Goal: Check status: Check status

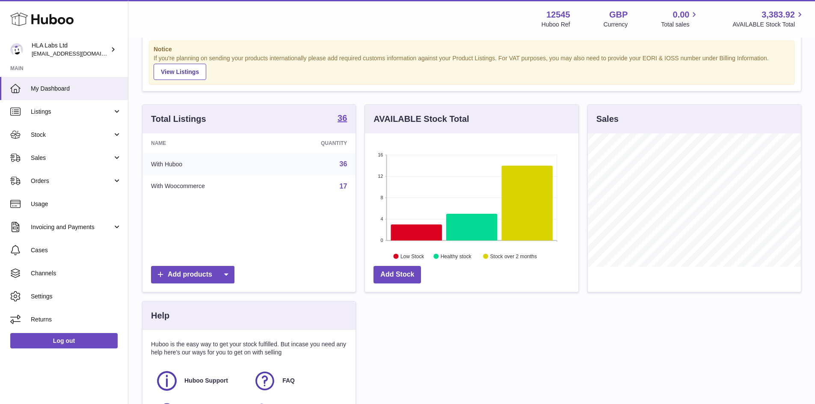
scroll to position [23, 0]
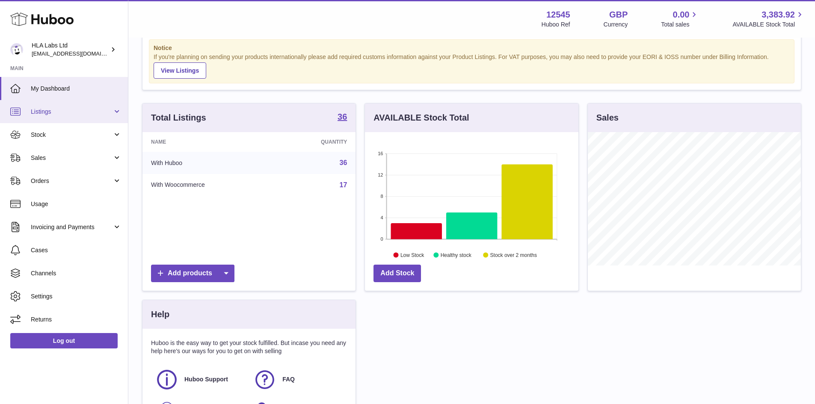
click at [50, 111] on span "Listings" at bounding box center [72, 112] width 82 height 8
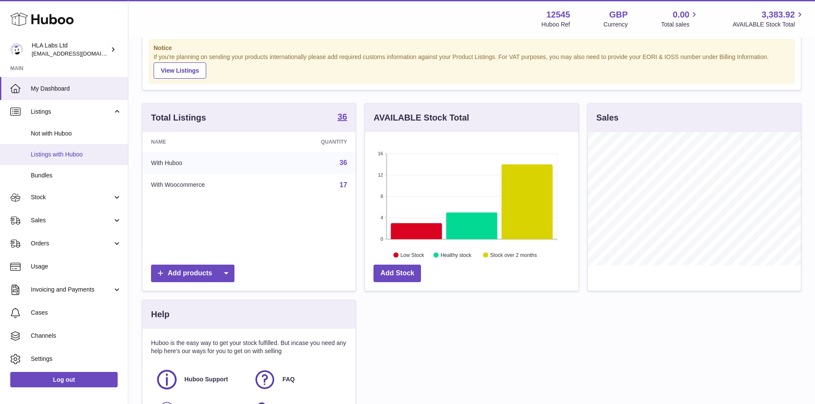
click at [66, 163] on link "Listings with Huboo" at bounding box center [64, 154] width 128 height 21
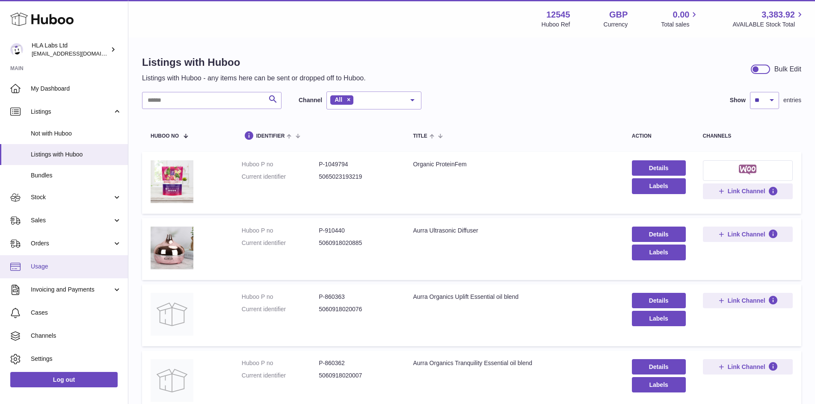
scroll to position [24, 0]
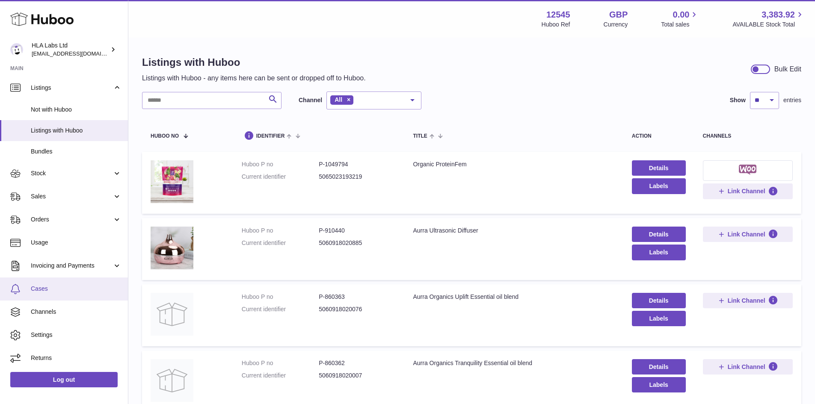
click at [55, 295] on link "Cases" at bounding box center [64, 289] width 128 height 23
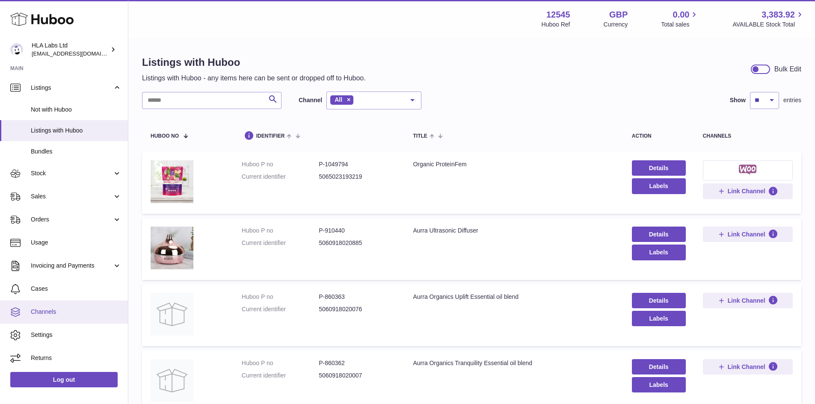
click at [59, 314] on span "Channels" at bounding box center [76, 312] width 91 height 8
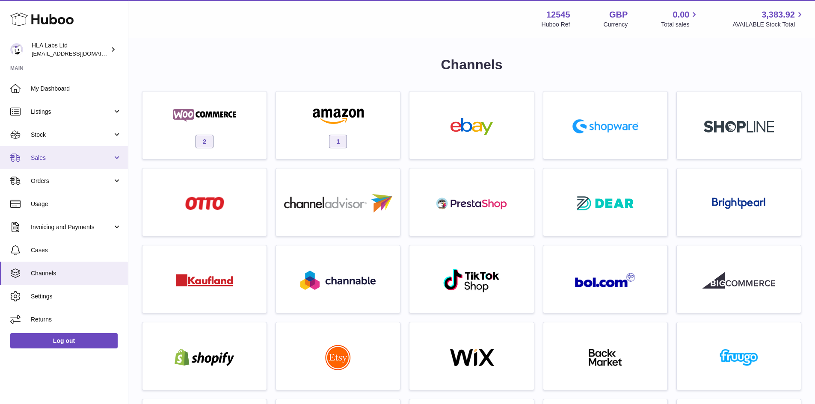
click at [76, 158] on span "Sales" at bounding box center [72, 158] width 82 height 8
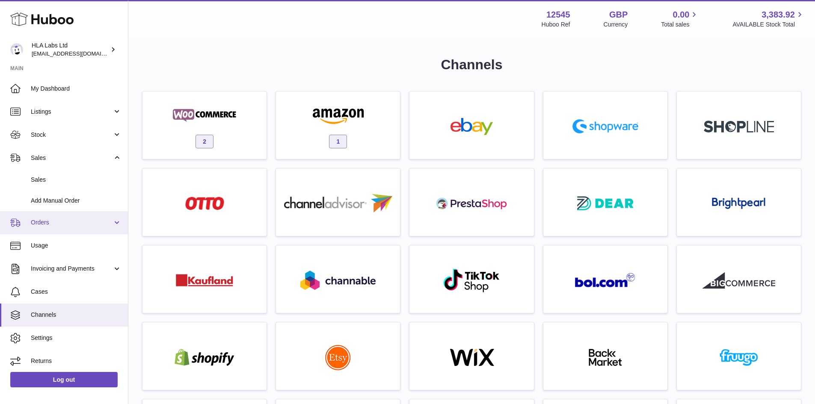
click at [57, 221] on span "Orders" at bounding box center [72, 223] width 82 height 8
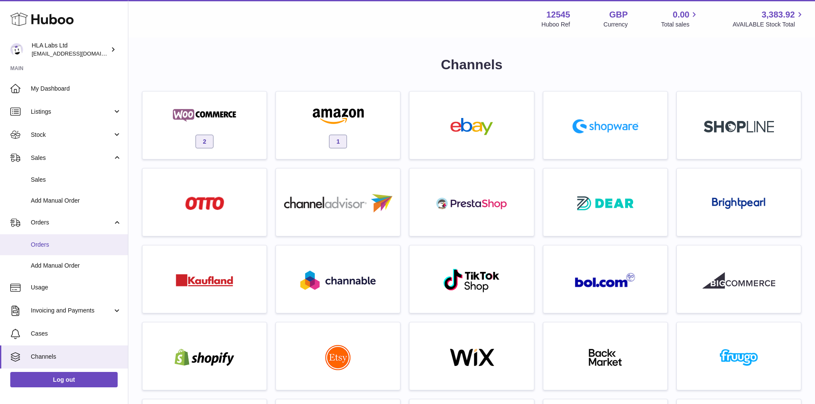
click at [52, 246] on span "Orders" at bounding box center [76, 245] width 91 height 8
click at [69, 136] on span "Stock" at bounding box center [72, 135] width 82 height 8
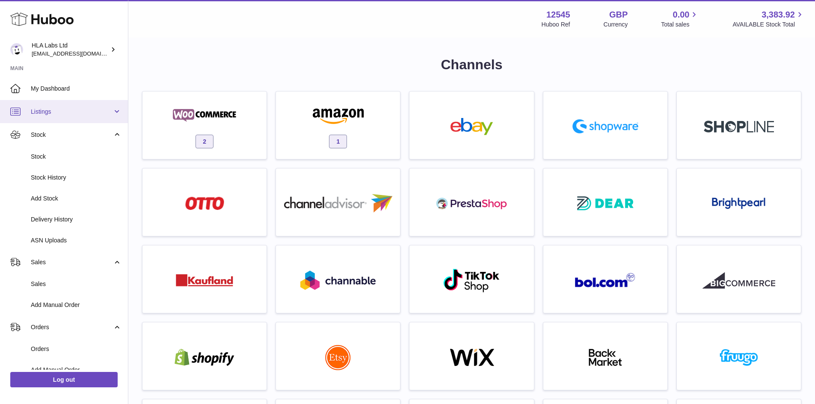
click at [80, 113] on span "Listings" at bounding box center [72, 112] width 82 height 8
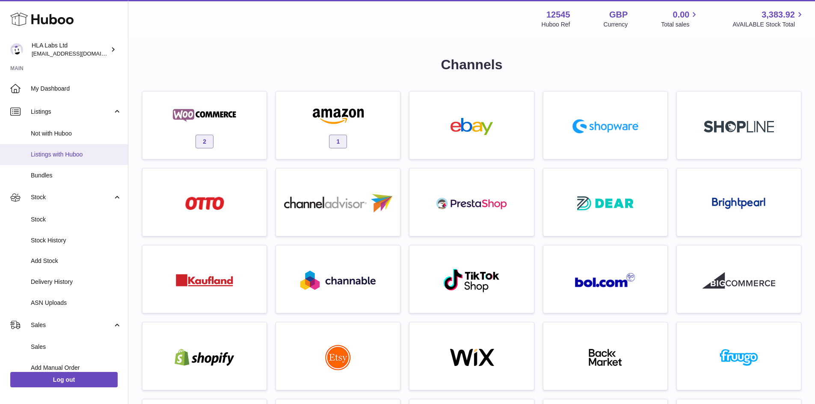
click at [80, 149] on link "Listings with Huboo" at bounding box center [64, 154] width 128 height 21
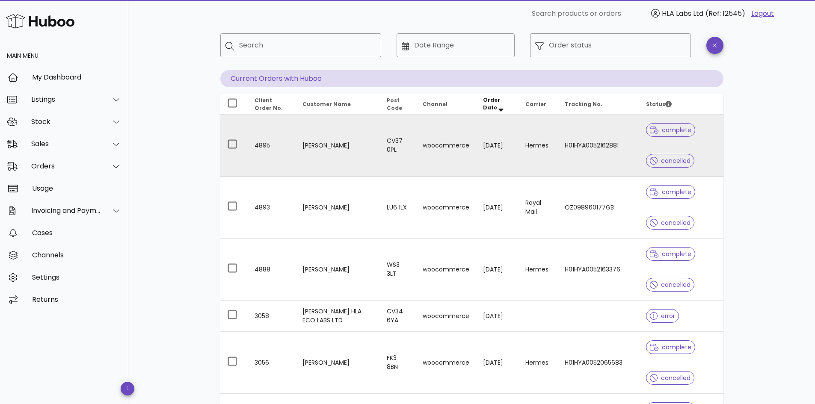
scroll to position [43, 0]
click at [486, 147] on td "15/09/2025" at bounding box center [497, 144] width 43 height 62
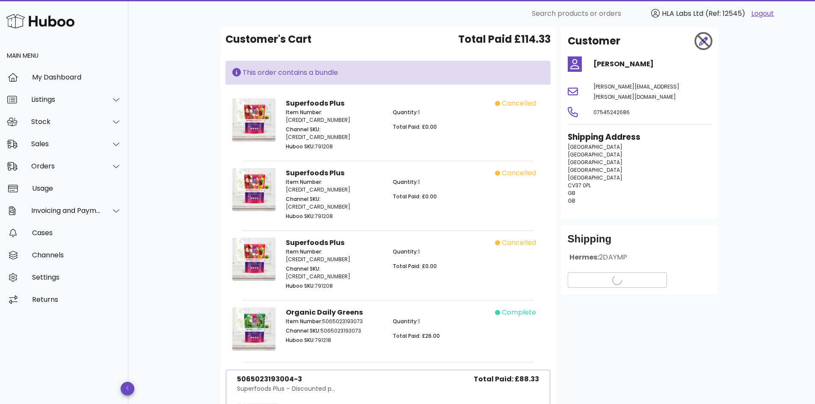
scroll to position [40, 0]
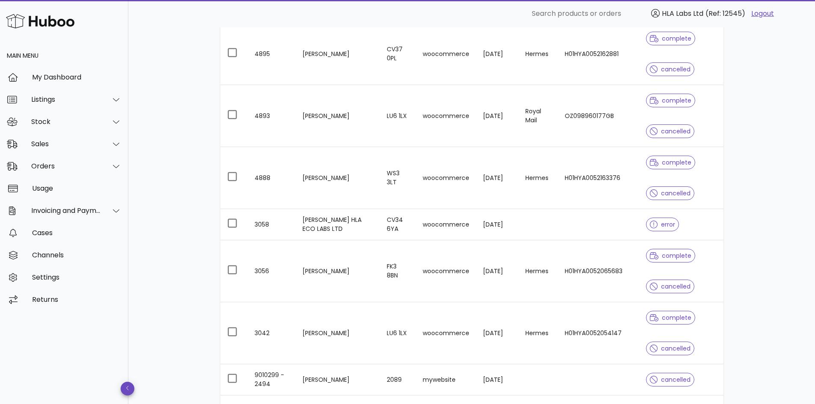
scroll to position [135, 0]
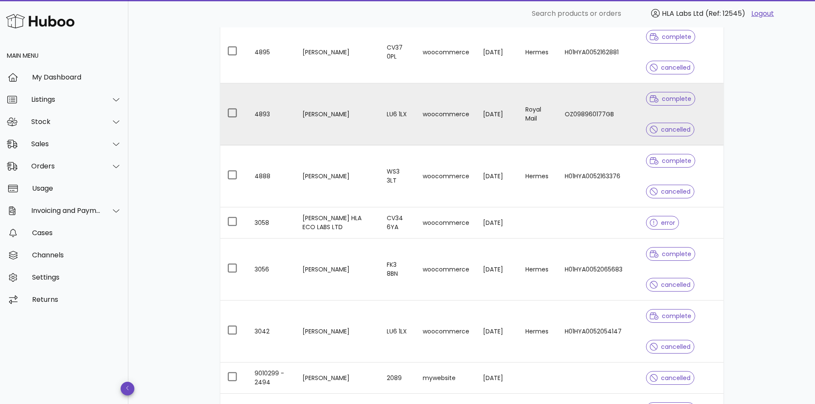
click at [482, 130] on td "14/09/2025" at bounding box center [497, 114] width 43 height 62
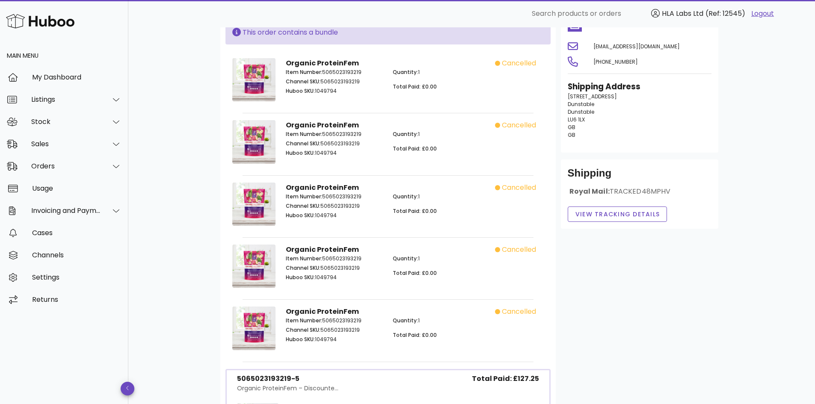
scroll to position [80, 0]
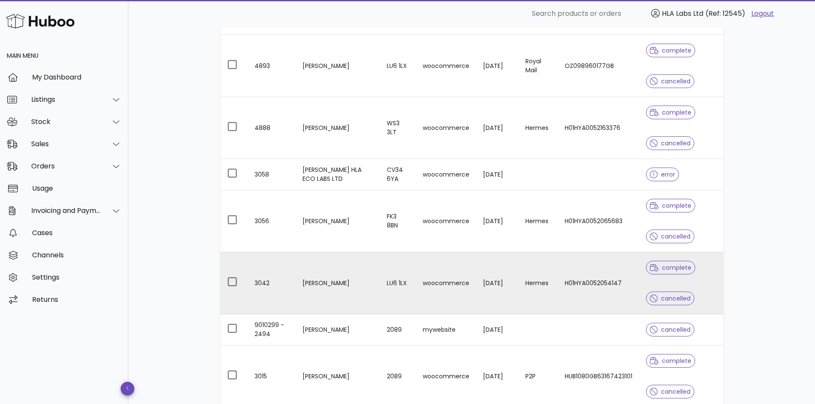
scroll to position [183, 0]
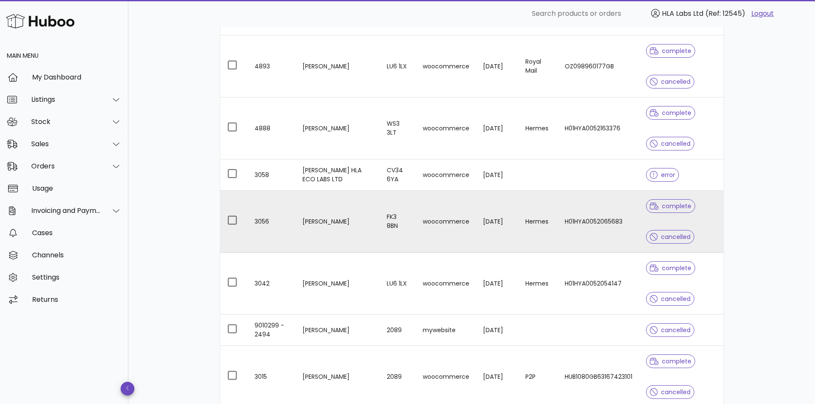
click at [490, 225] on td "11/09/2025" at bounding box center [497, 222] width 43 height 62
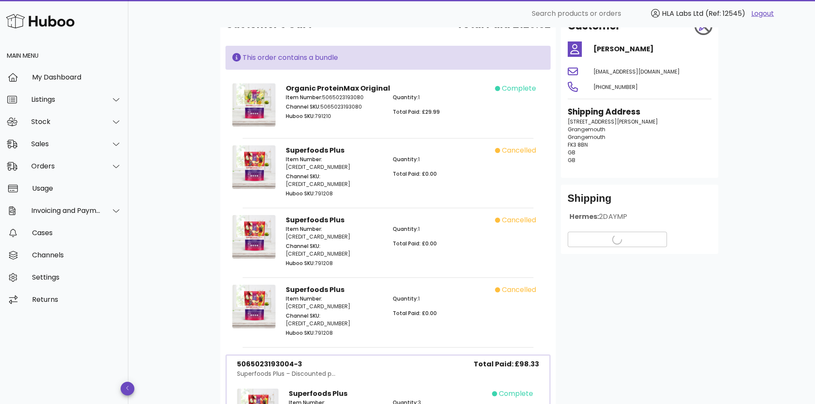
scroll to position [56, 0]
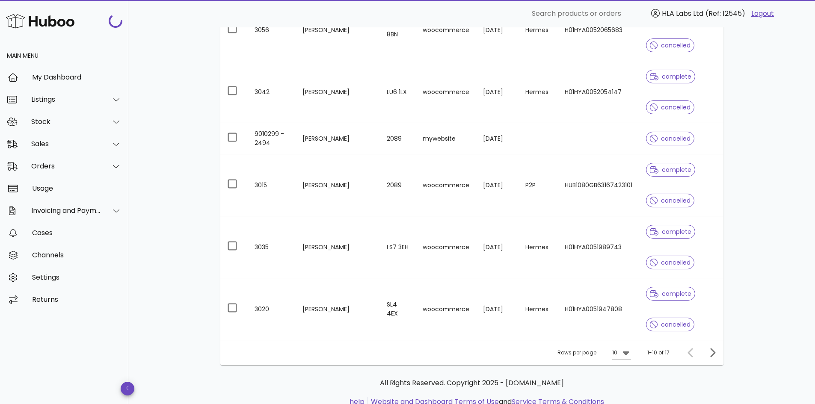
scroll to position [405, 0]
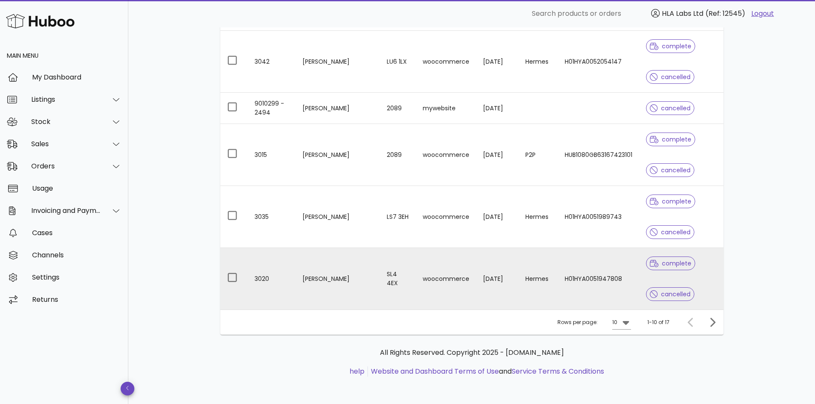
click at [480, 261] on td "07/09/2025" at bounding box center [497, 279] width 43 height 62
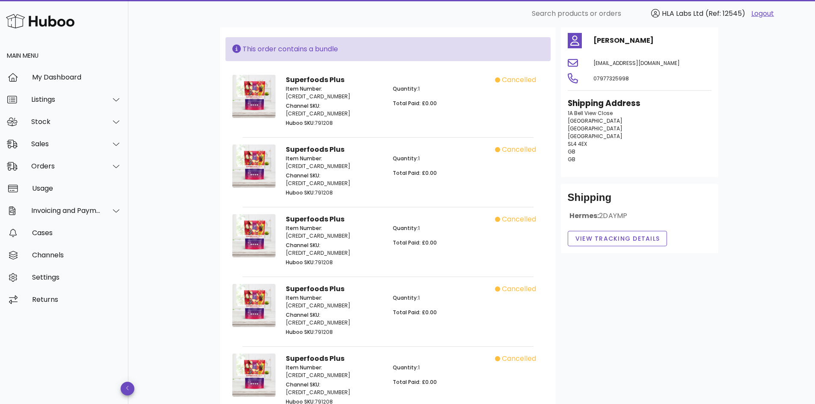
scroll to position [62, 0]
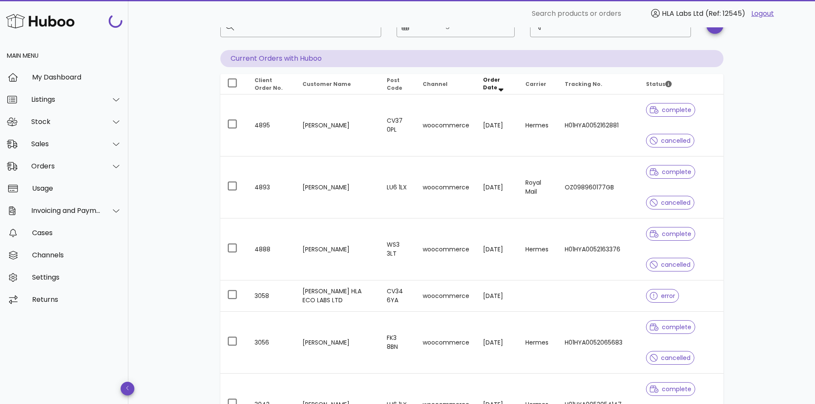
scroll to position [405, 0]
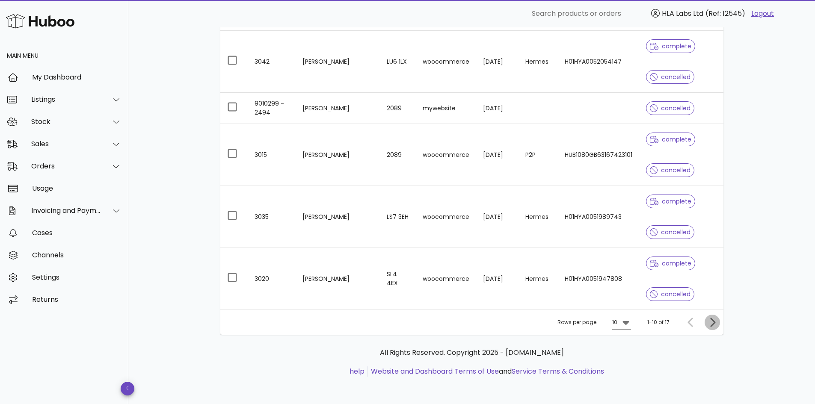
click at [714, 325] on icon "Next page" at bounding box center [712, 322] width 10 height 10
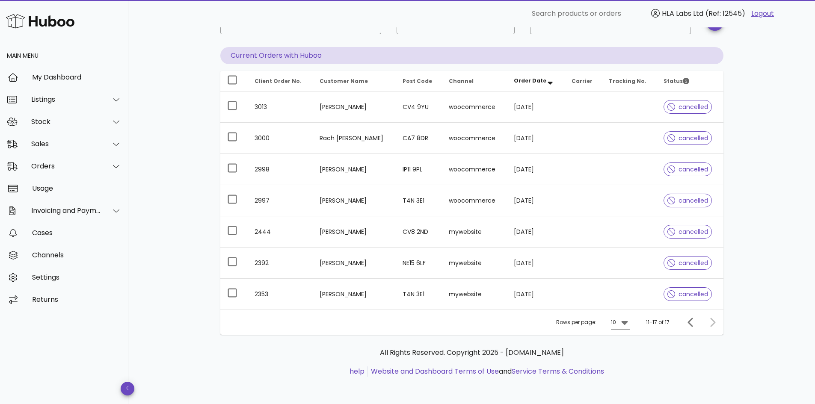
click at [713, 325] on div at bounding box center [711, 322] width 18 height 15
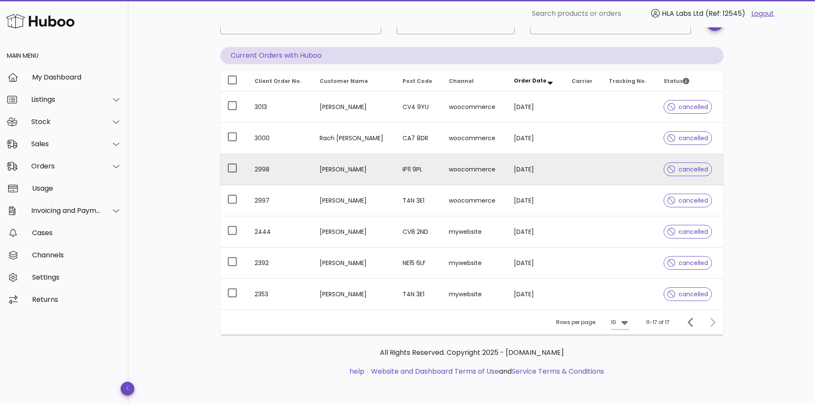
click at [466, 169] on td "woocommerce" at bounding box center [474, 169] width 65 height 31
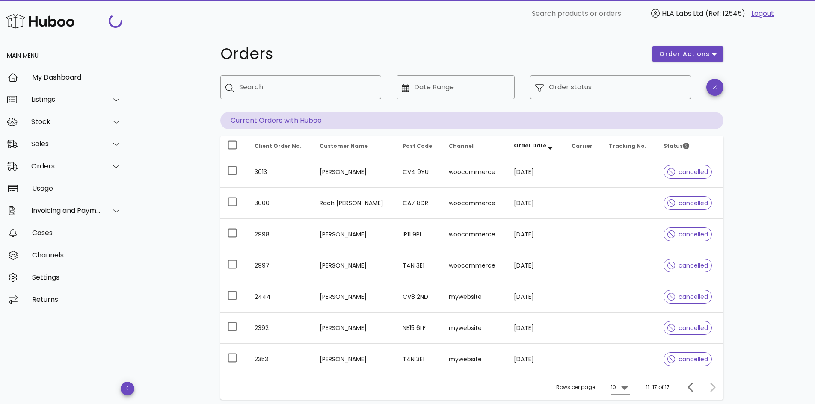
scroll to position [65, 0]
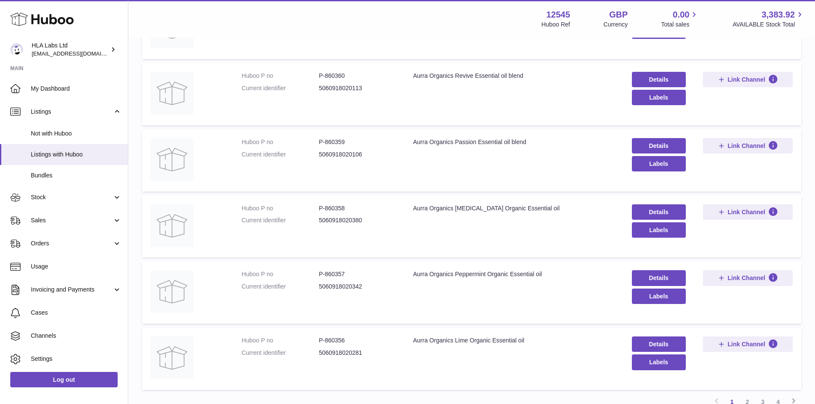
scroll to position [500, 0]
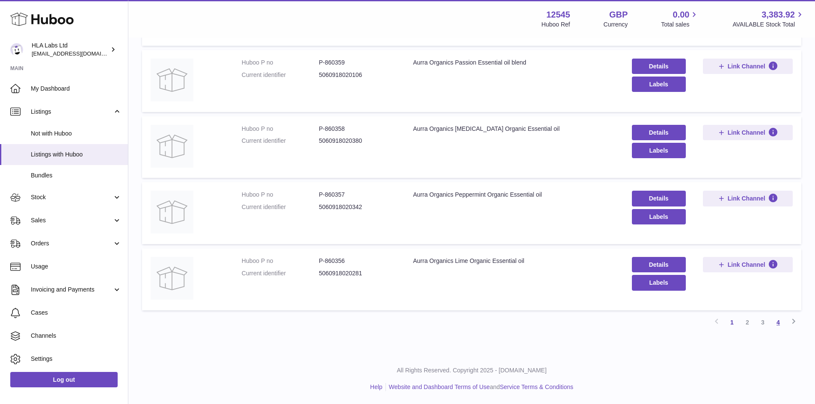
click at [780, 323] on link "4" at bounding box center [778, 322] width 15 height 15
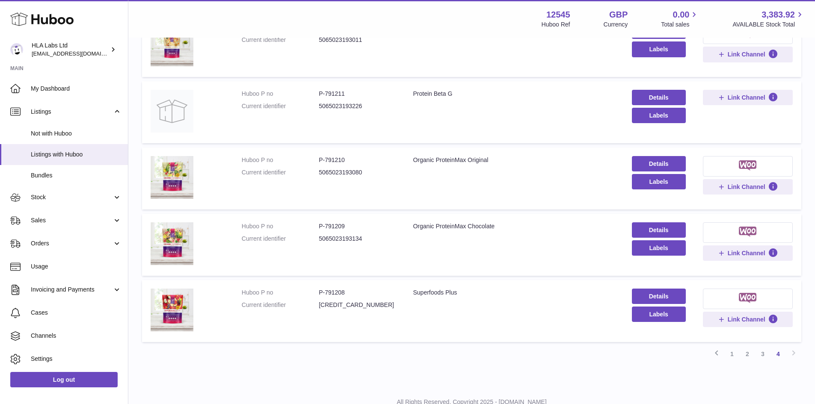
scroll to position [201, 0]
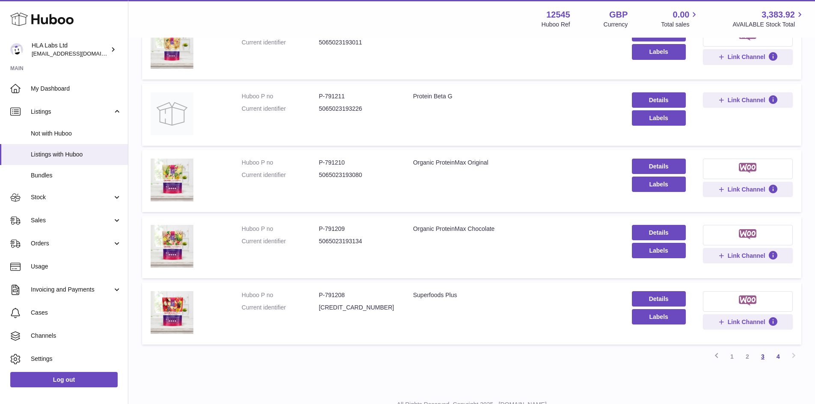
click at [767, 358] on link "3" at bounding box center [762, 356] width 15 height 15
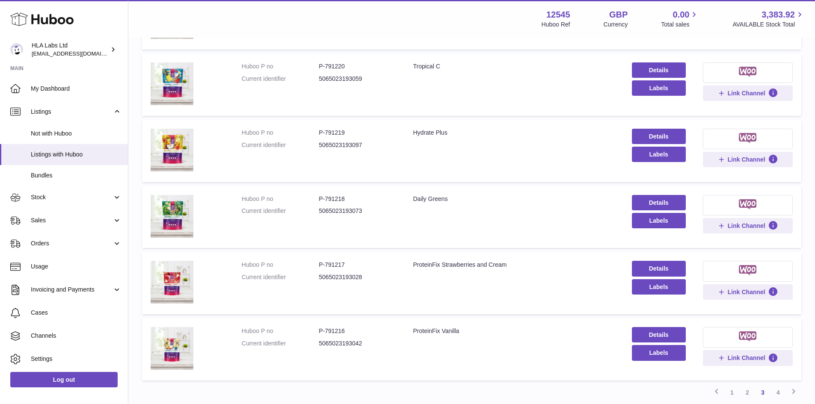
scroll to position [500, 0]
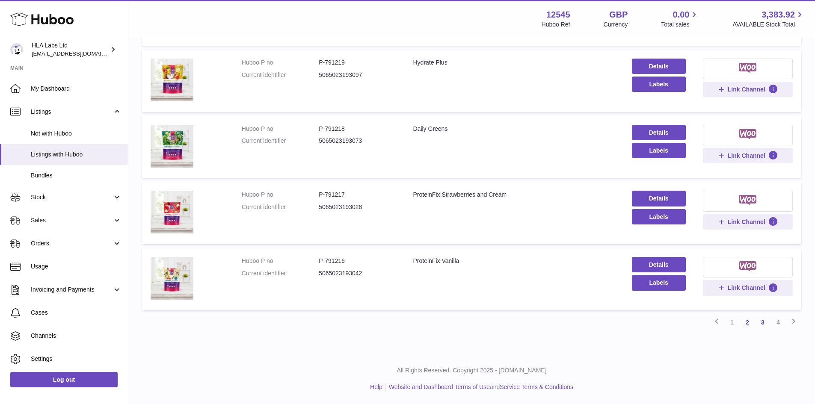
click at [753, 325] on link "2" at bounding box center [747, 322] width 15 height 15
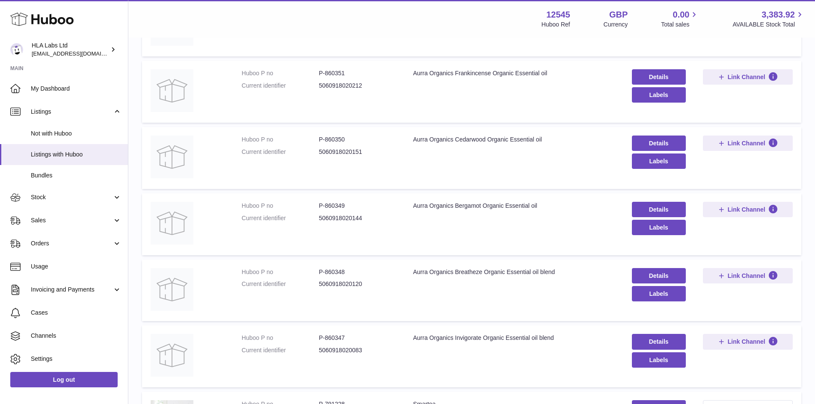
scroll to position [500, 0]
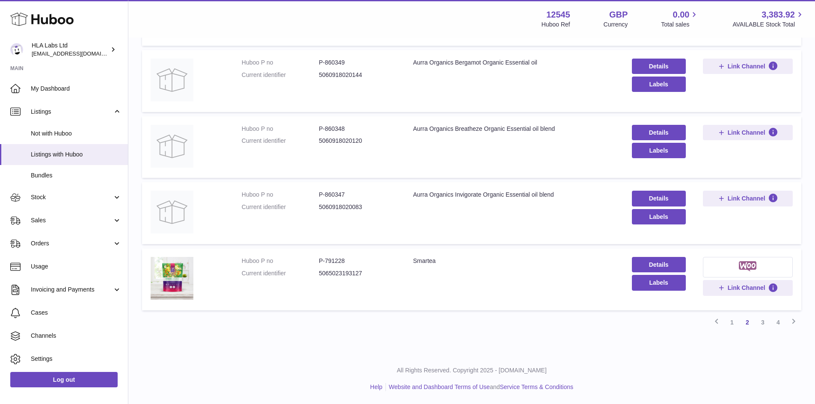
click at [422, 265] on div "Smartea" at bounding box center [514, 261] width 202 height 8
click at [650, 269] on link "Details" at bounding box center [659, 264] width 54 height 15
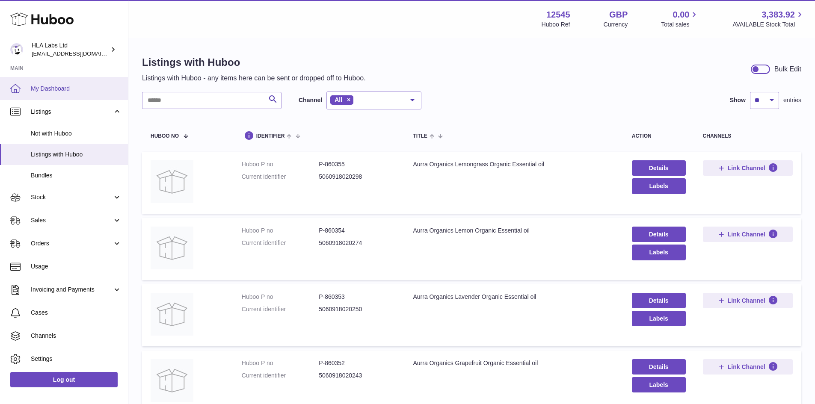
click at [68, 84] on link "My Dashboard" at bounding box center [64, 88] width 128 height 23
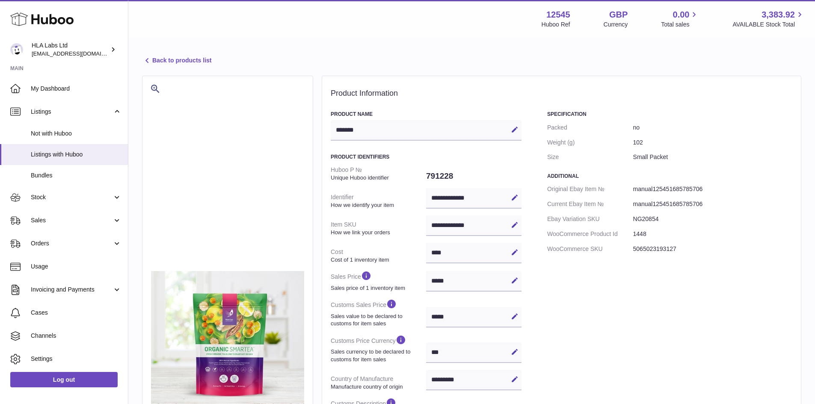
select select "***"
select select "****"
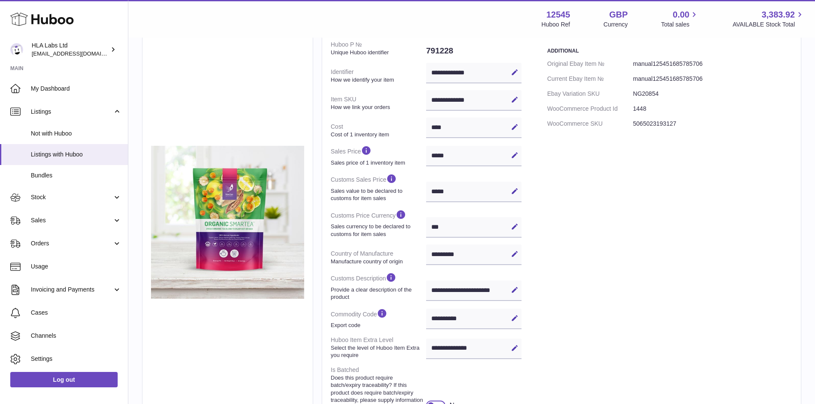
scroll to position [126, 0]
click at [655, 121] on dd "5065023193127" at bounding box center [712, 123] width 159 height 15
click at [596, 116] on dt "WooCommerce SKU" at bounding box center [590, 123] width 86 height 15
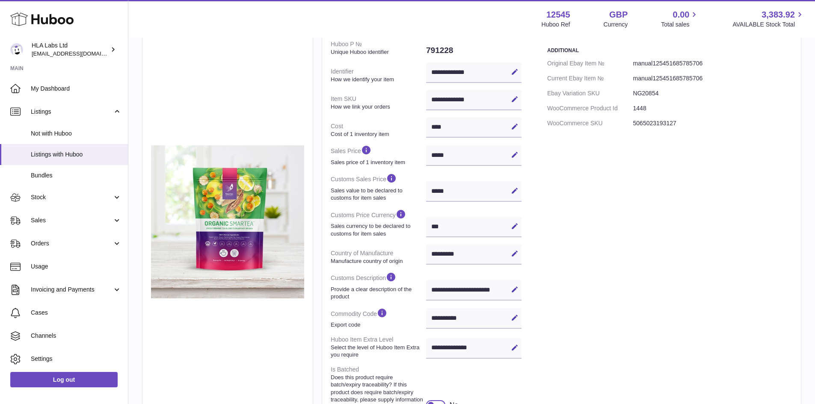
click at [650, 106] on dd "1448" at bounding box center [712, 108] width 159 height 15
click at [644, 107] on dd "1448" at bounding box center [712, 108] width 159 height 15
drag, startPoint x: 644, startPoint y: 107, endPoint x: 614, endPoint y: 102, distance: 31.3
click at [614, 102] on dl "Original Ebay Item № manual125451685785706 Current Ebay Item № manual1254516857…" at bounding box center [669, 93] width 245 height 74
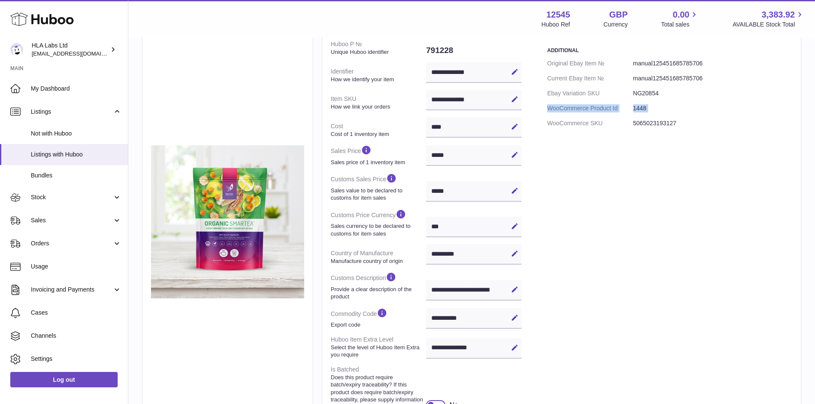
click at [614, 102] on dt "WooCommerce Product Id" at bounding box center [590, 108] width 86 height 15
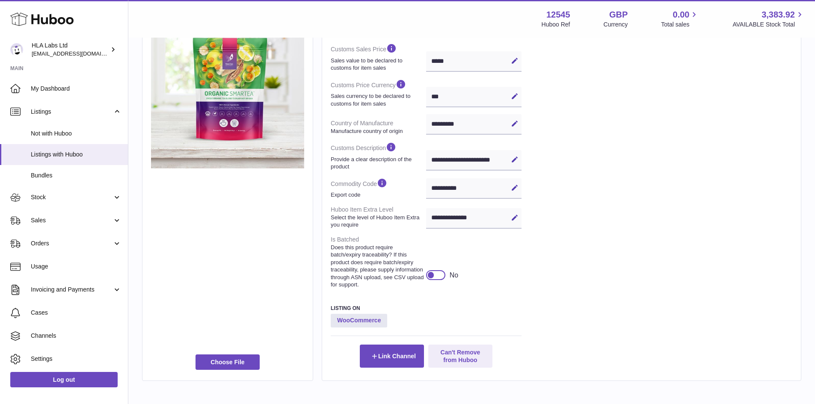
scroll to position [258, 0]
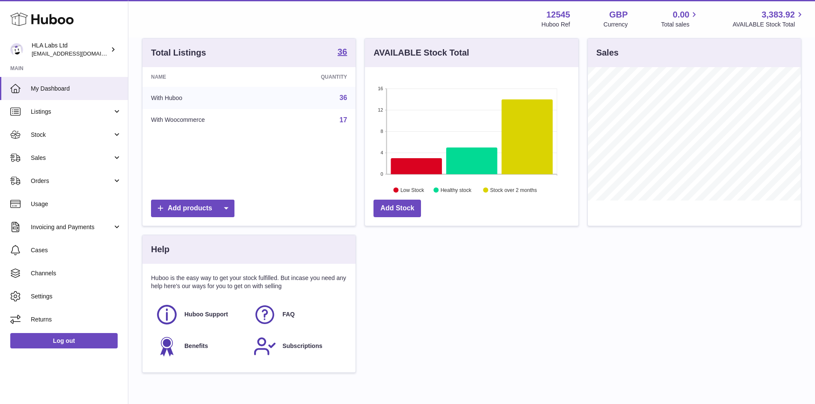
scroll to position [90, 0]
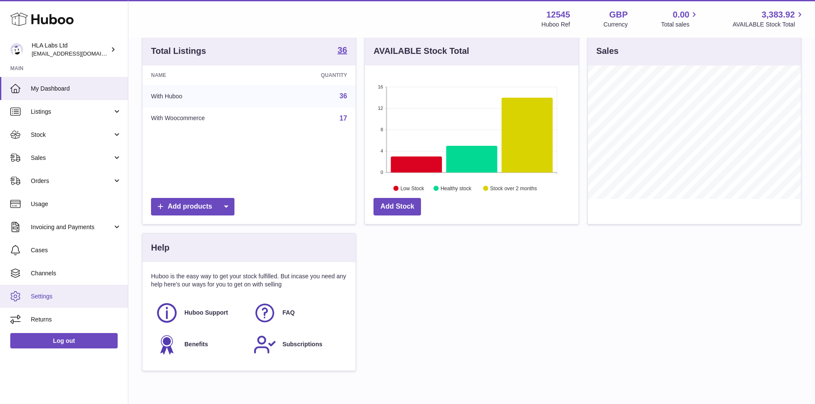
click at [83, 294] on span "Settings" at bounding box center [76, 297] width 91 height 8
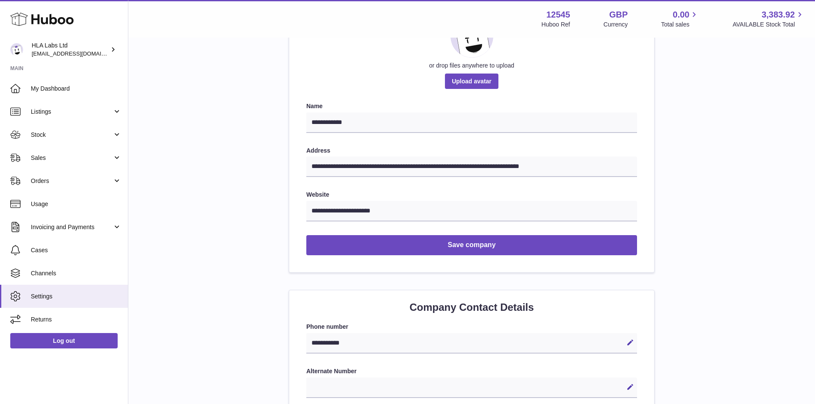
scroll to position [138, 0]
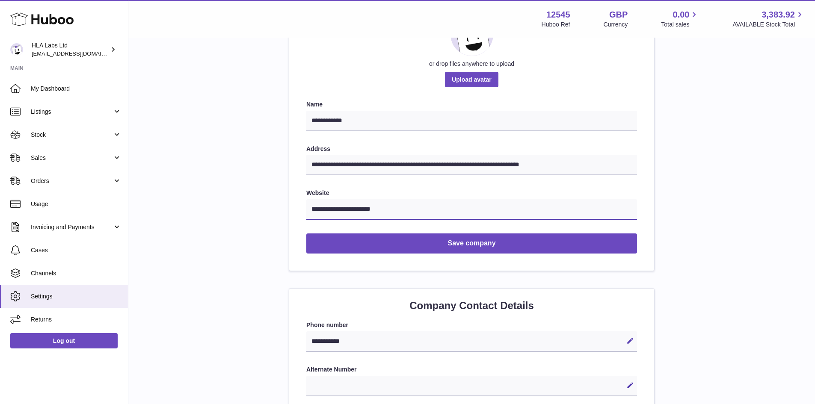
click at [349, 202] on input "**********" at bounding box center [471, 209] width 331 height 21
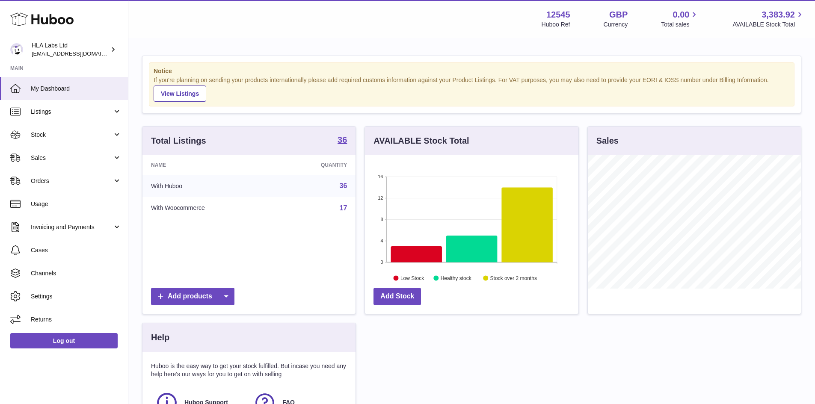
scroll to position [133, 214]
click at [54, 170] on link "Orders" at bounding box center [64, 180] width 128 height 23
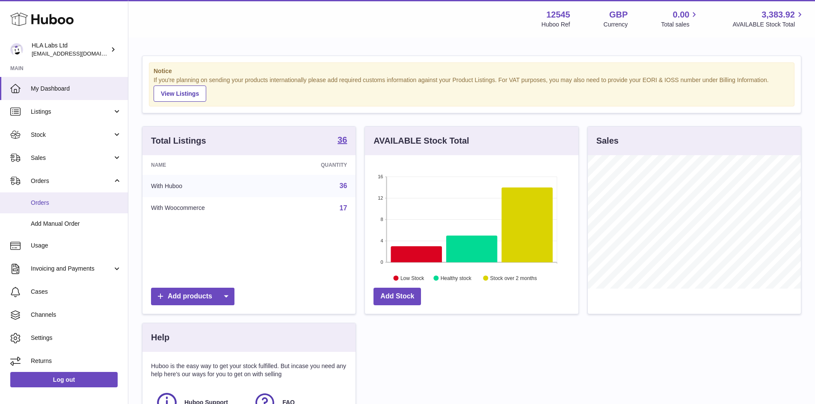
click at [54, 196] on link "Orders" at bounding box center [64, 203] width 128 height 21
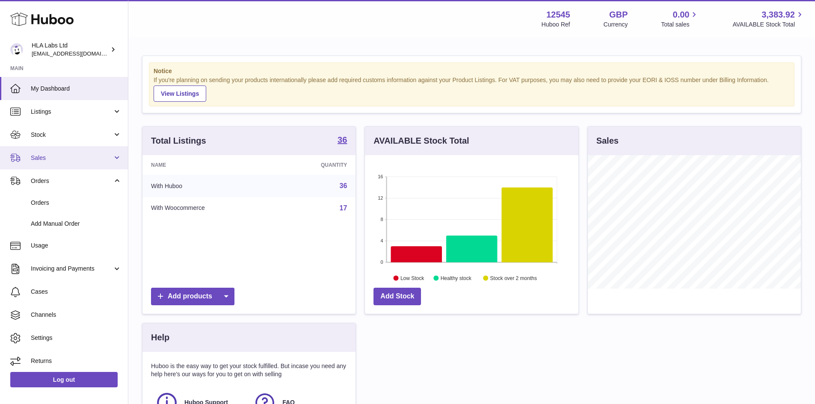
click at [53, 167] on link "Sales" at bounding box center [64, 157] width 128 height 23
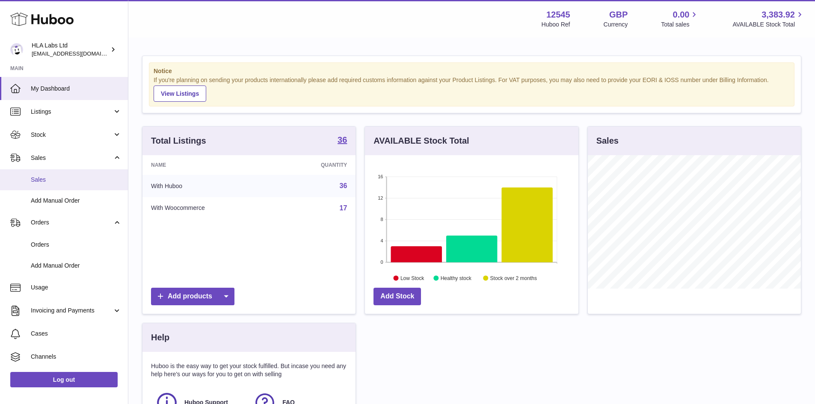
click at [48, 178] on span "Sales" at bounding box center [76, 180] width 91 height 8
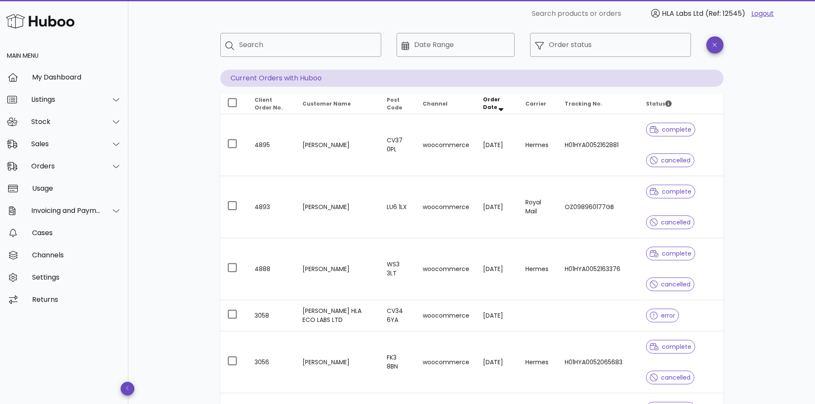
scroll to position [43, 0]
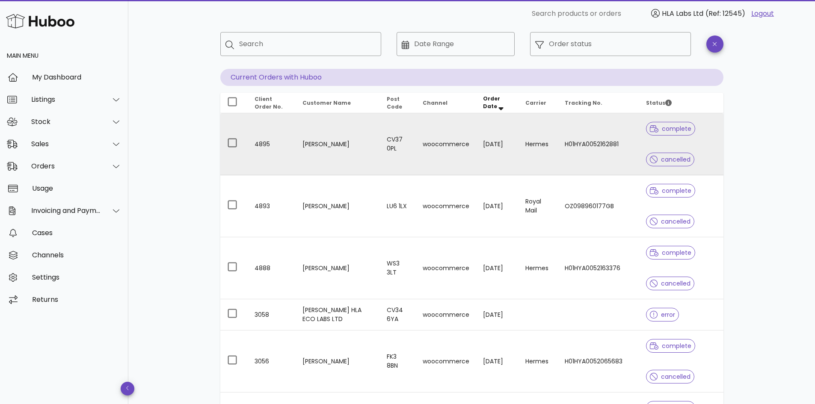
click at [416, 147] on td "woocommerce" at bounding box center [446, 144] width 60 height 62
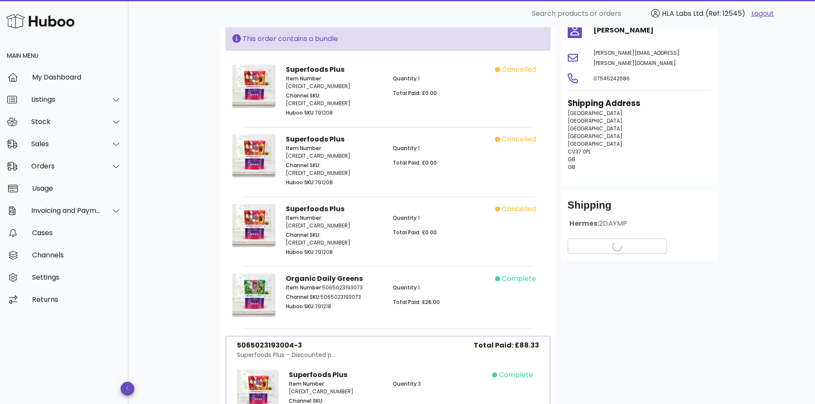
scroll to position [71, 0]
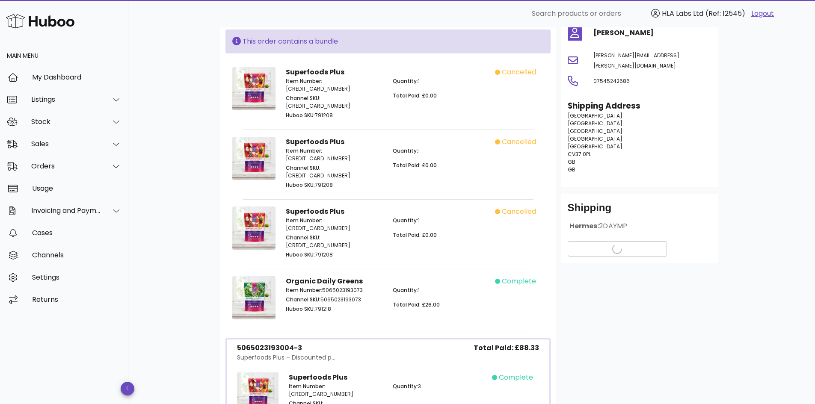
click at [602, 150] on p "[GEOGRAPHIC_DATA] [GEOGRAPHIC_DATA] [GEOGRAPHIC_DATA] [GEOGRAPHIC_DATA] [GEOGRA…" at bounding box center [640, 143] width 144 height 62
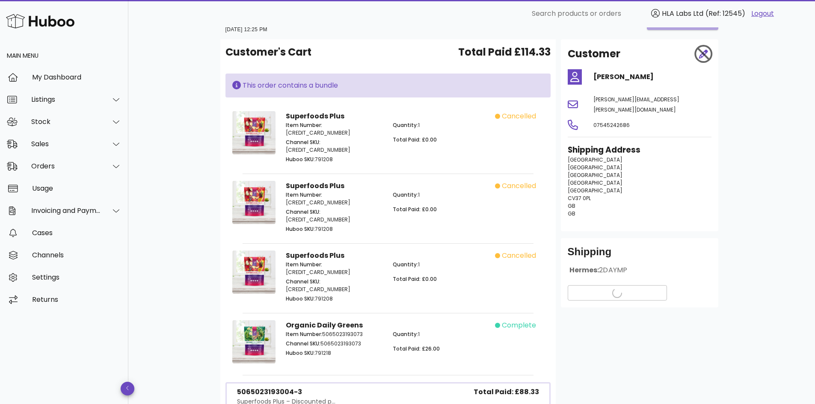
scroll to position [28, 0]
click at [626, 288] on span "View Tracking details" at bounding box center [617, 292] width 85 height 9
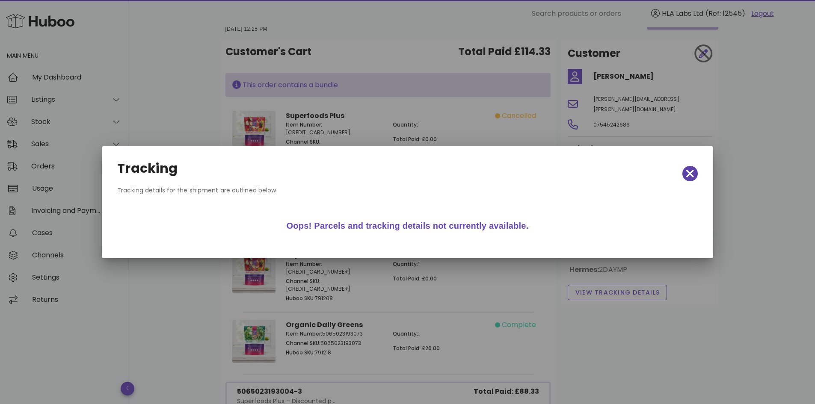
click at [688, 172] on icon "button" at bounding box center [690, 174] width 8 height 12
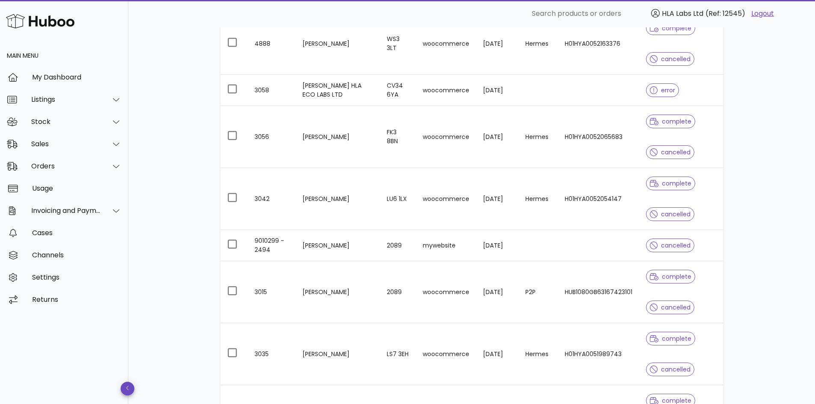
scroll to position [405, 0]
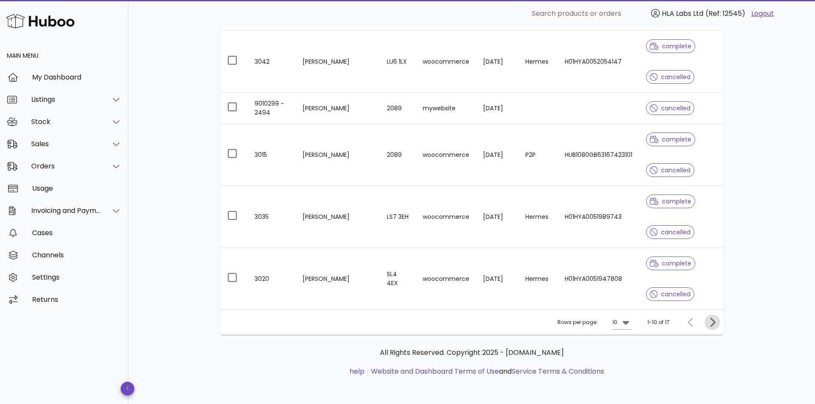
click at [712, 326] on icon "Next page" at bounding box center [712, 322] width 5 height 9
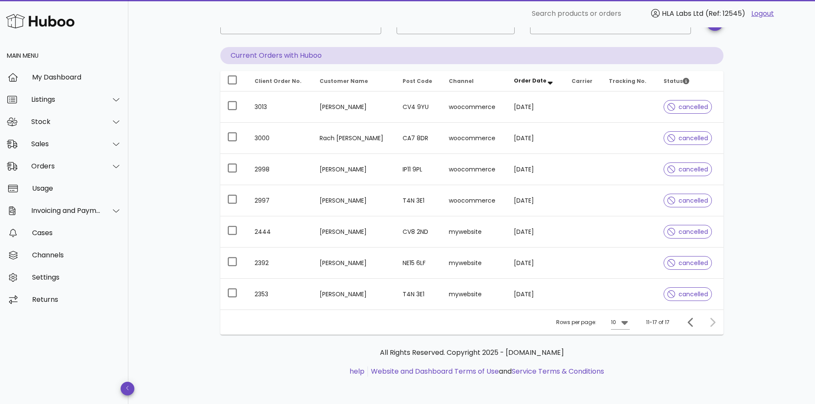
scroll to position [65, 0]
click at [714, 328] on div at bounding box center [711, 322] width 18 height 15
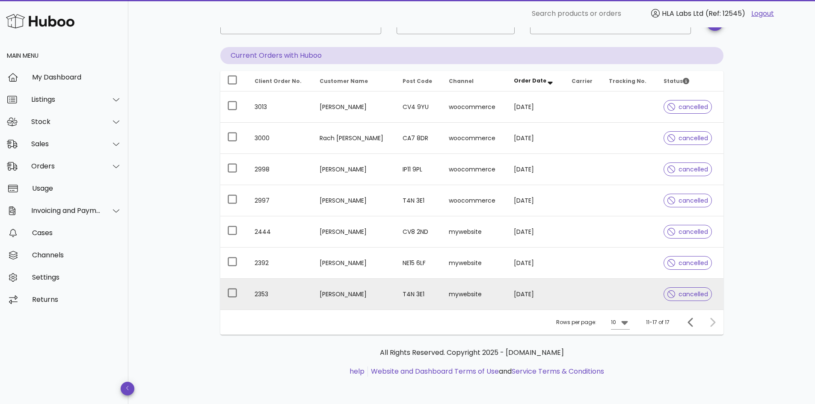
click at [500, 304] on td "mywebsite" at bounding box center [474, 294] width 65 height 31
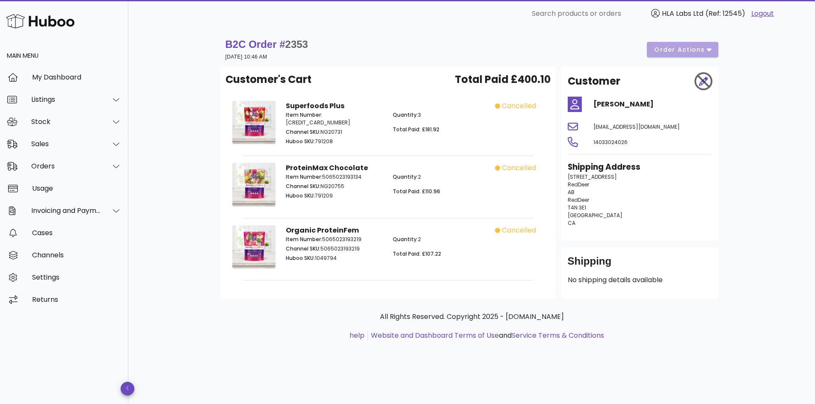
scroll to position [65, 0]
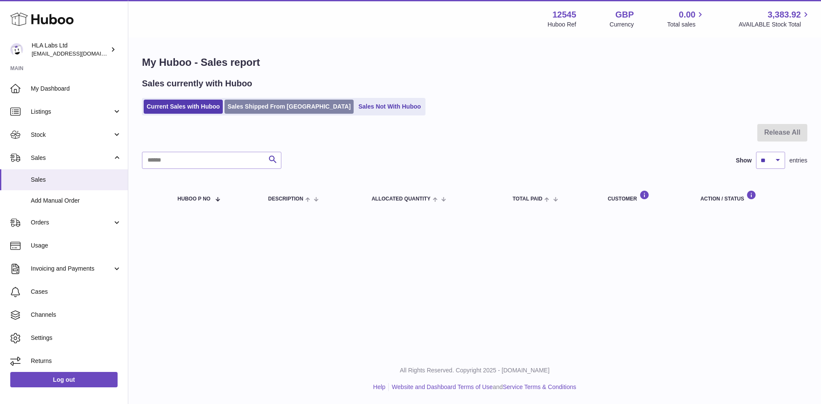
click at [278, 114] on link "Sales Shipped From Huboo" at bounding box center [289, 107] width 129 height 14
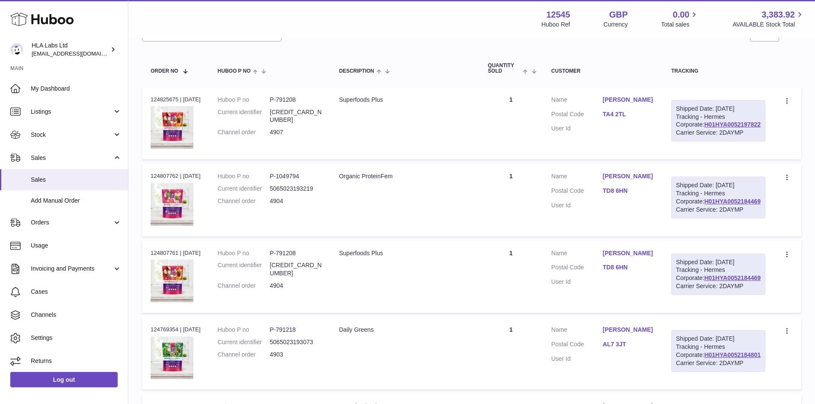
scroll to position [116, 0]
click at [339, 131] on td "Description Superfoods Plus" at bounding box center [404, 123] width 149 height 72
click at [237, 106] on dl "Huboo P no P-791208 Current identifier 5065023193004 Channel order 4907" at bounding box center [270, 117] width 104 height 45
click at [633, 100] on link "Erna Bage" at bounding box center [628, 99] width 51 height 8
click at [602, 125] on div at bounding box center [407, 202] width 815 height 404
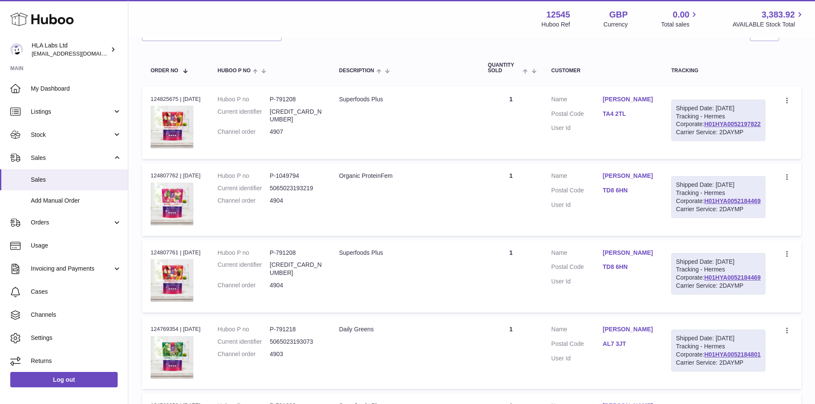
click at [635, 113] on link "TA4 2TL" at bounding box center [628, 114] width 51 height 8
click at [597, 136] on div at bounding box center [407, 202] width 815 height 404
click at [386, 106] on td "Description Superfoods Plus" at bounding box center [404, 123] width 149 height 72
click at [786, 101] on icon at bounding box center [788, 101] width 10 height 9
click at [749, 98] on td "Shipped Date: 17th Sep 2025 Tracking - Hermes Corporate: H01HYA0052197822 Carri…" at bounding box center [718, 123] width 111 height 72
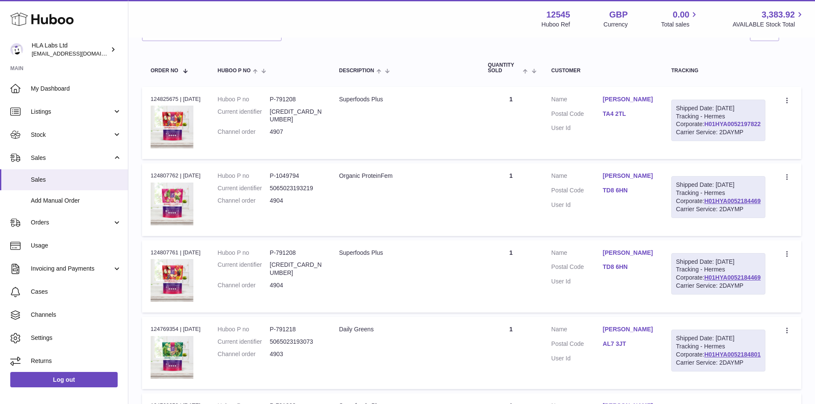
click at [736, 128] on link "H01HYA0052197822" at bounding box center [732, 124] width 56 height 7
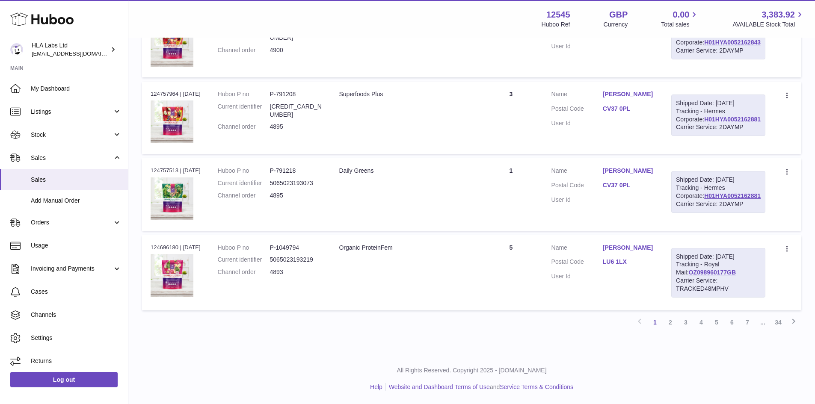
scroll to position [847, 0]
click at [671, 319] on link "2" at bounding box center [670, 322] width 15 height 15
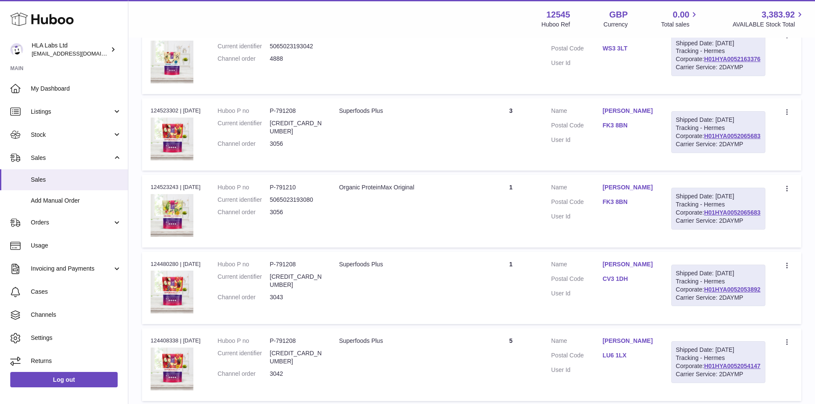
scroll to position [339, 0]
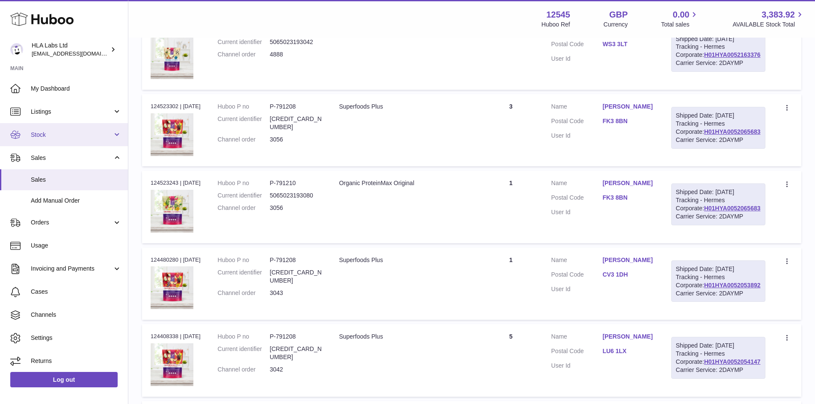
click at [71, 133] on span "Stock" at bounding box center [72, 135] width 82 height 8
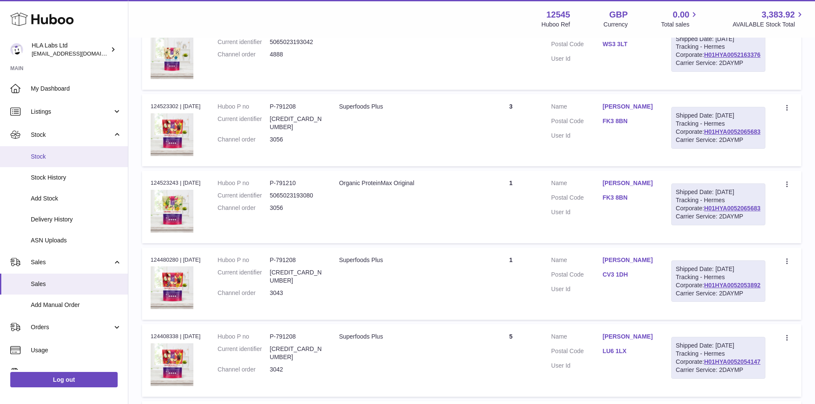
click at [62, 151] on link "Stock" at bounding box center [64, 156] width 128 height 21
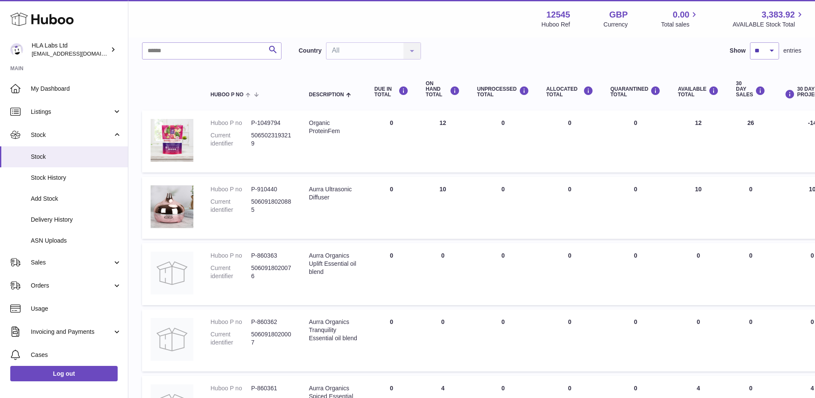
scroll to position [60, 0]
click at [71, 119] on link "Listings" at bounding box center [64, 111] width 128 height 23
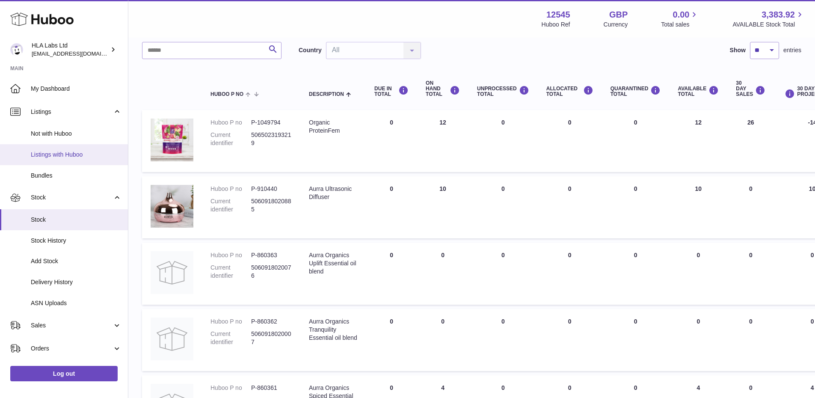
click at [67, 153] on span "Listings with Huboo" at bounding box center [76, 155] width 91 height 8
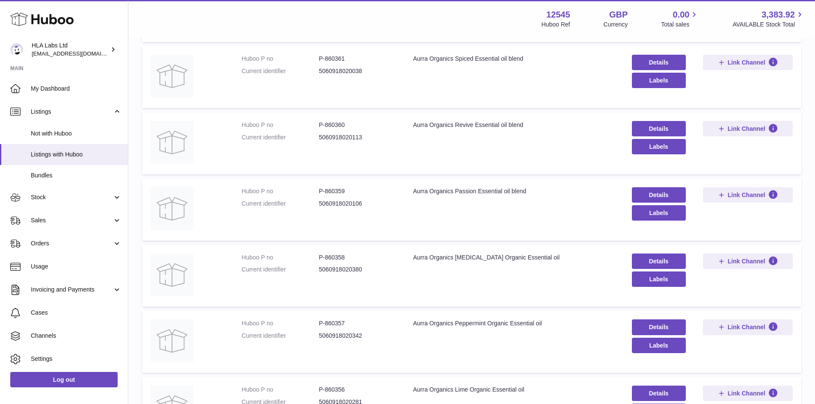
scroll to position [500, 0]
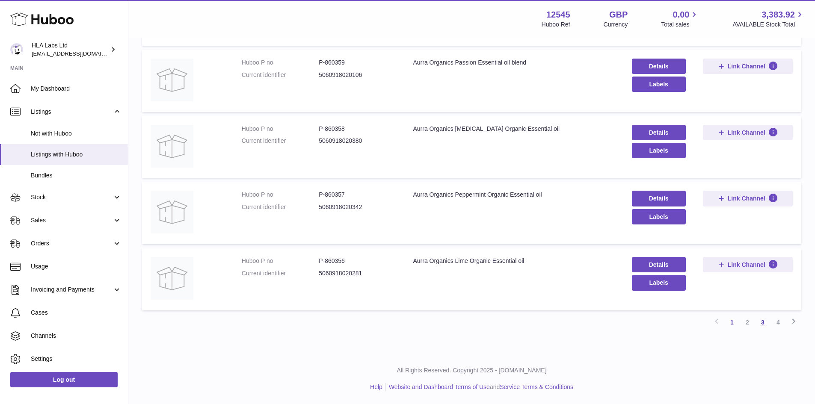
click at [766, 322] on link "3" at bounding box center [762, 322] width 15 height 15
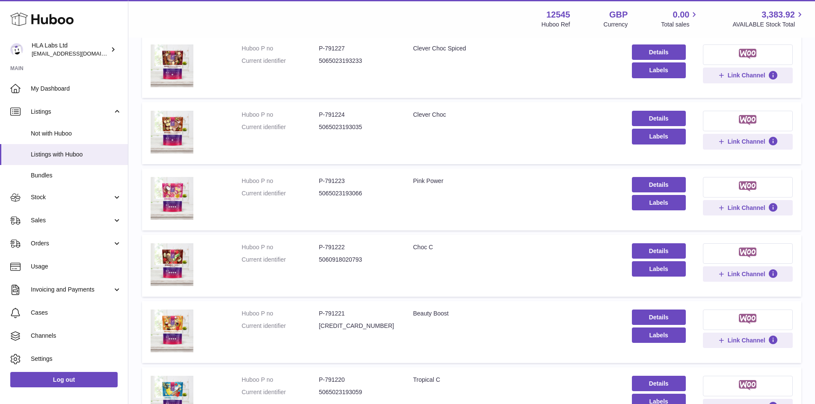
scroll to position [39, 0]
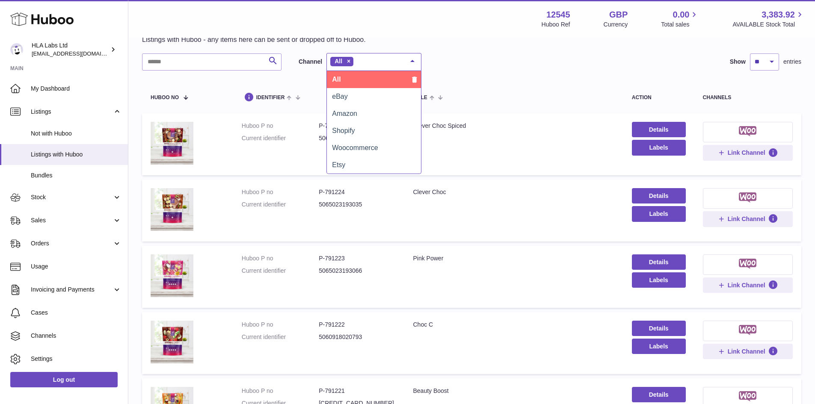
click at [394, 67] on div "All" at bounding box center [373, 62] width 95 height 18
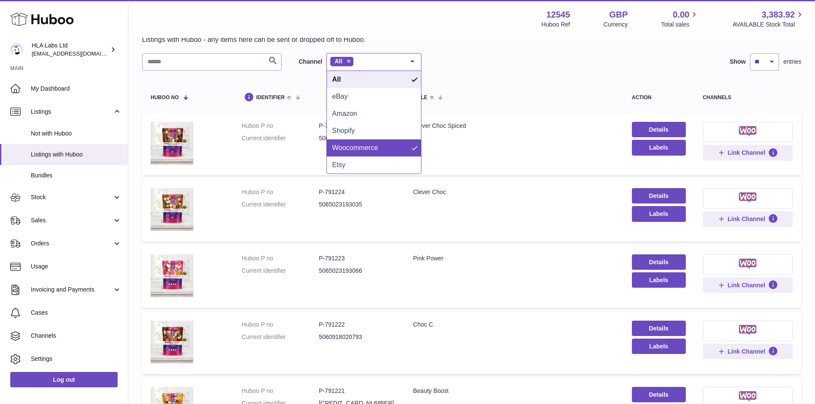
click at [378, 144] on span "Woocommerce" at bounding box center [355, 147] width 46 height 7
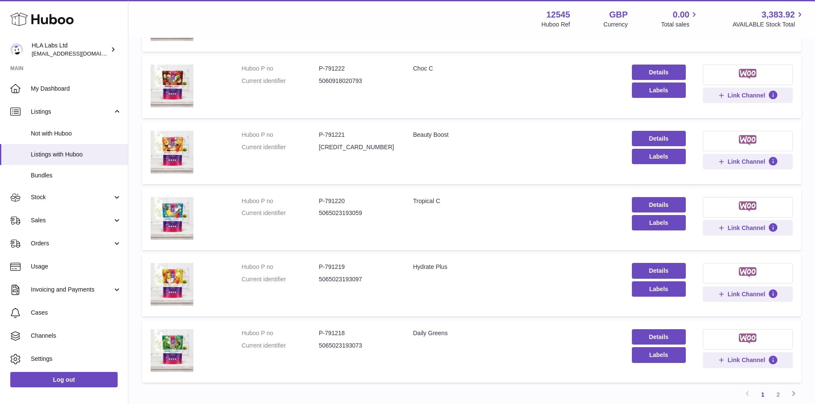
scroll to position [500, 0]
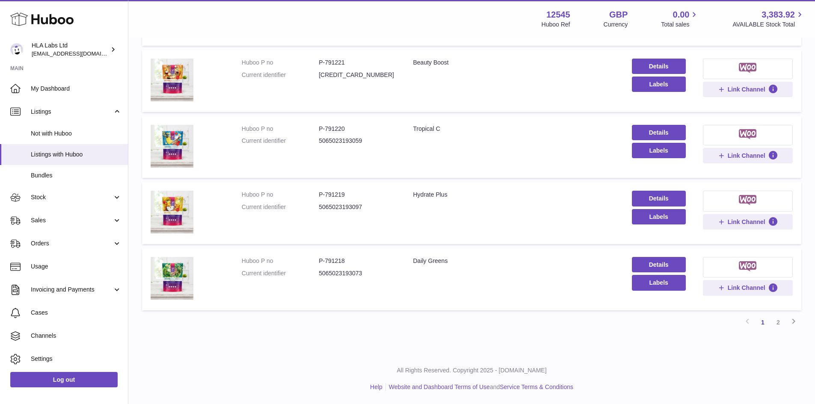
click at [424, 270] on td "Title Daily Greens" at bounding box center [513, 280] width 219 height 62
click at [303, 286] on td "Huboo P no P-791218 Current identifier 5065023193073" at bounding box center [319, 280] width 172 height 62
click at [649, 258] on link "Details" at bounding box center [659, 264] width 54 height 15
click at [665, 196] on link "Details" at bounding box center [659, 198] width 54 height 15
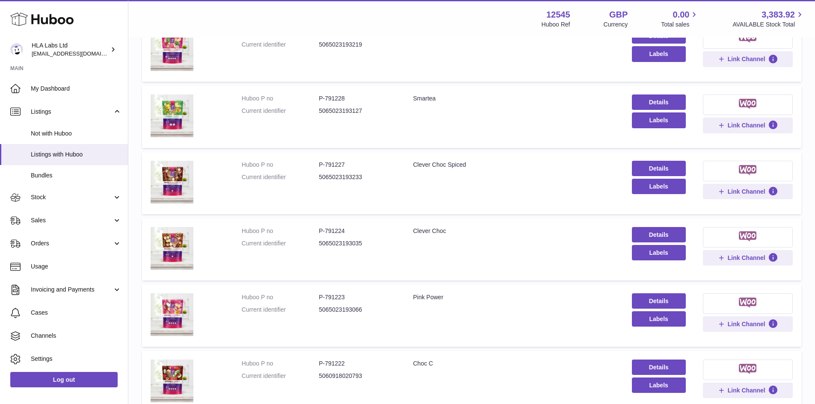
scroll to position [57, 0]
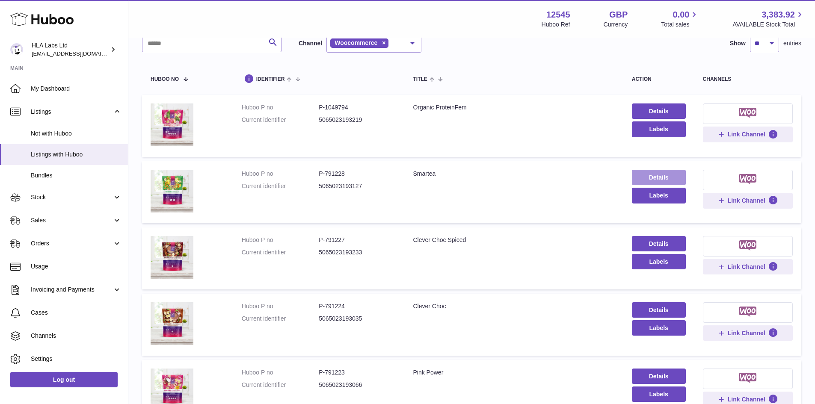
click at [658, 170] on link "Details" at bounding box center [659, 177] width 54 height 15
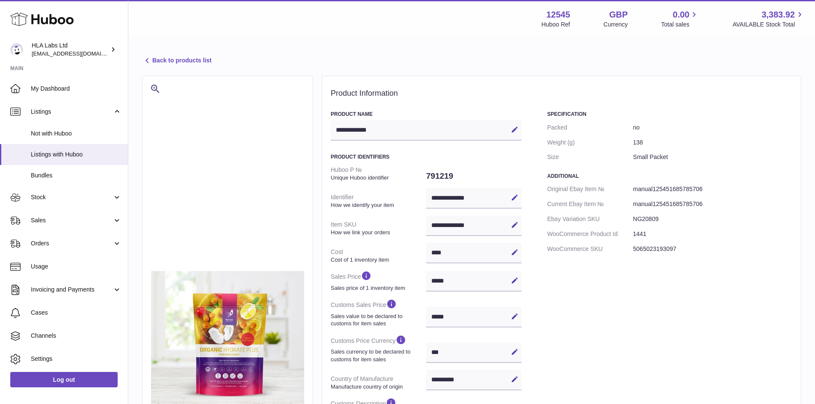
select select "***"
select select "****"
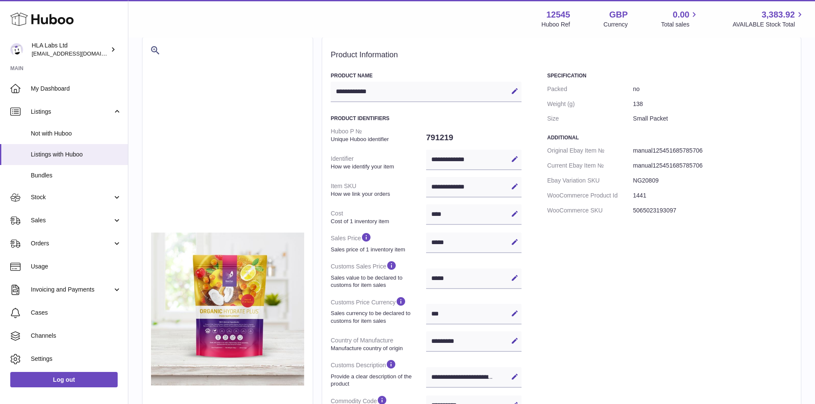
scroll to position [42, 0]
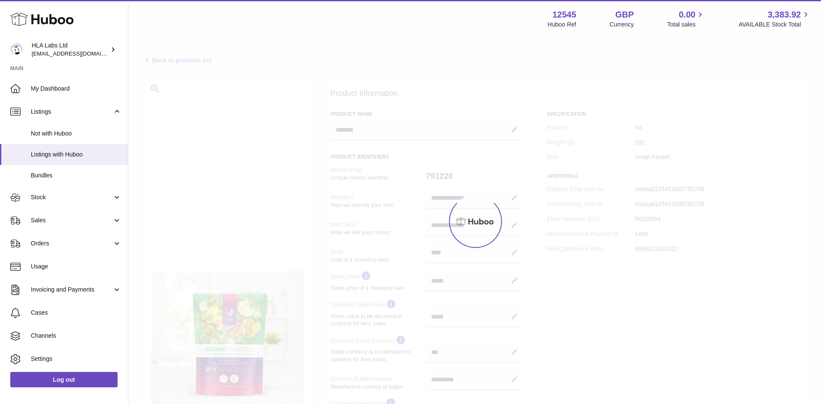
select select "***"
select select "****"
